Goal: Check status: Check status

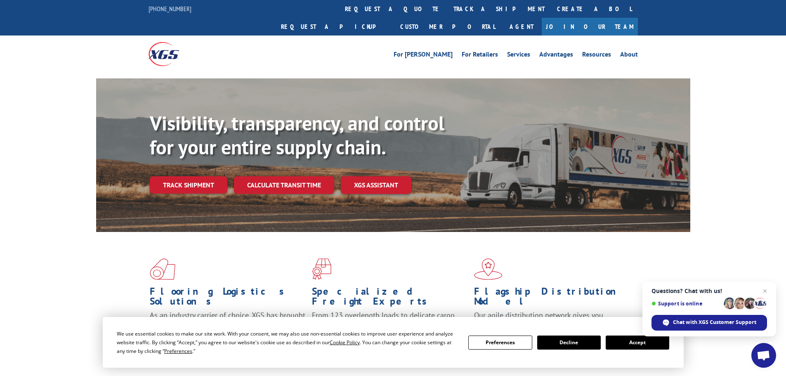
click at [648, 343] on button "Accept" at bounding box center [637, 342] width 64 height 14
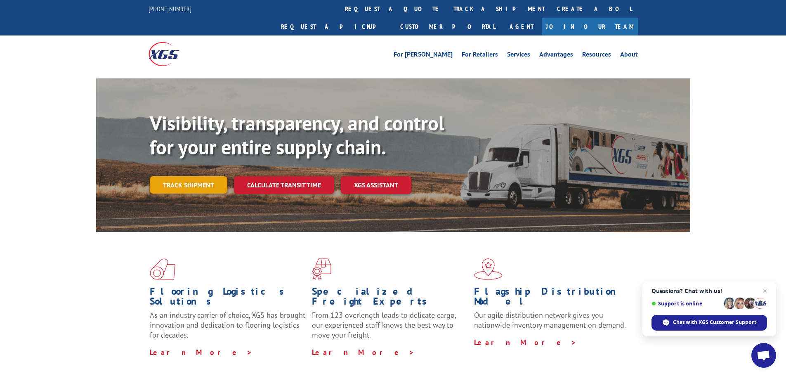
click at [193, 176] on link "Track shipment" at bounding box center [189, 184] width 78 height 17
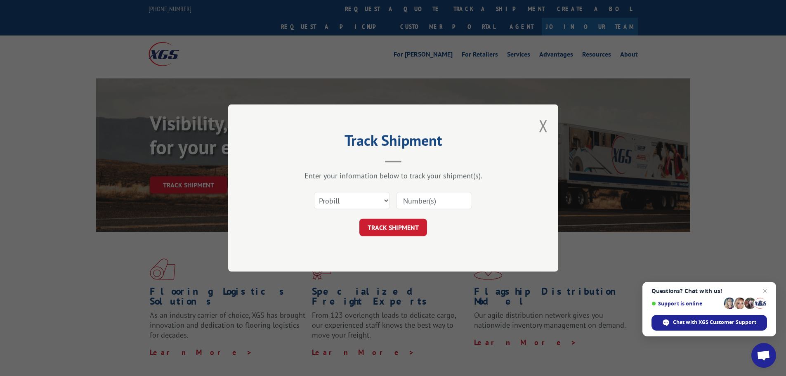
click at [427, 203] on input at bounding box center [434, 200] width 76 height 17
paste input "8435963874"
type input "8435963874"
click at [396, 228] on button "TRACK SHIPMENT" at bounding box center [393, 227] width 68 height 17
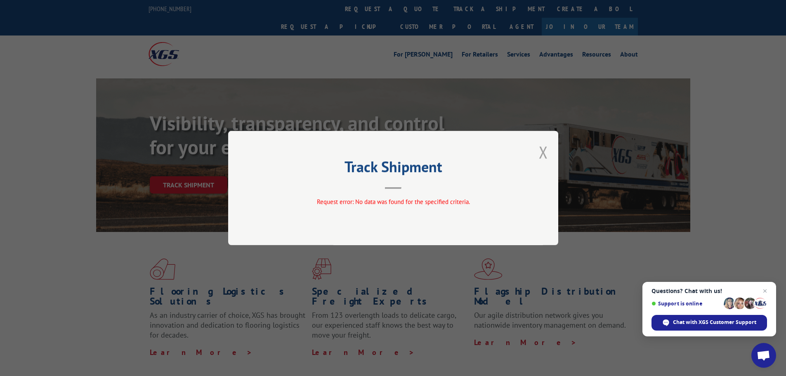
click at [542, 151] on button "Close modal" at bounding box center [543, 152] width 9 height 22
